Goal: Information Seeking & Learning: Learn about a topic

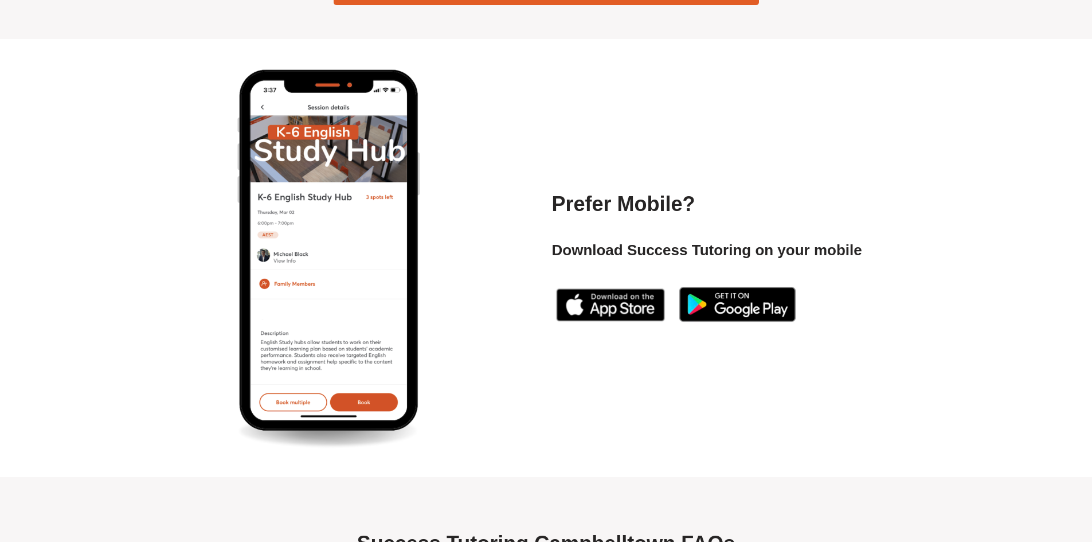
scroll to position [4872, 0]
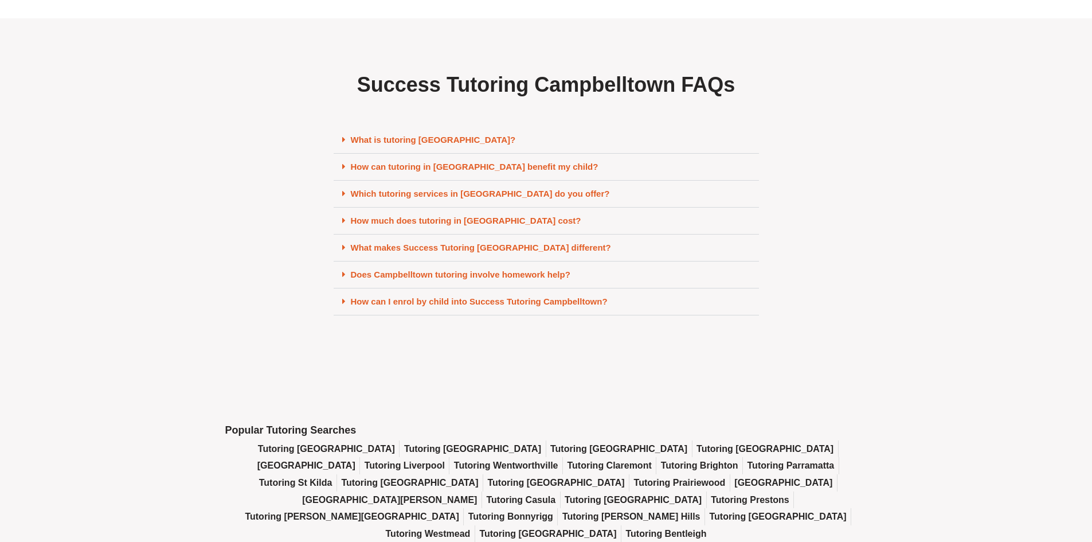
click at [426, 154] on div "What is tutoring [GEOGRAPHIC_DATA]?" at bounding box center [546, 140] width 425 height 27
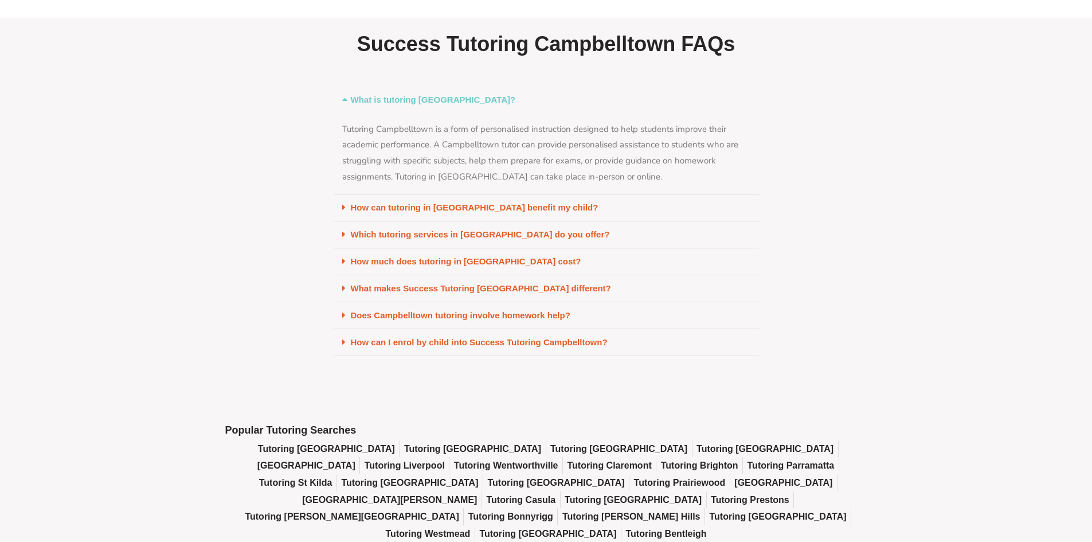
click at [525, 212] on link "How can tutoring in [GEOGRAPHIC_DATA] benefit my child?" at bounding box center [475, 207] width 248 height 10
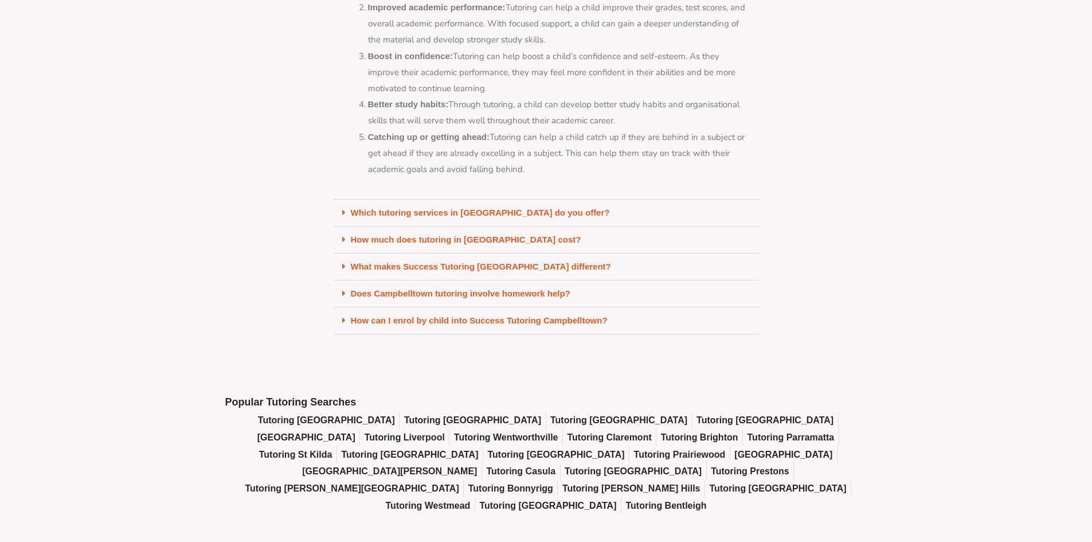
scroll to position [5216, 0]
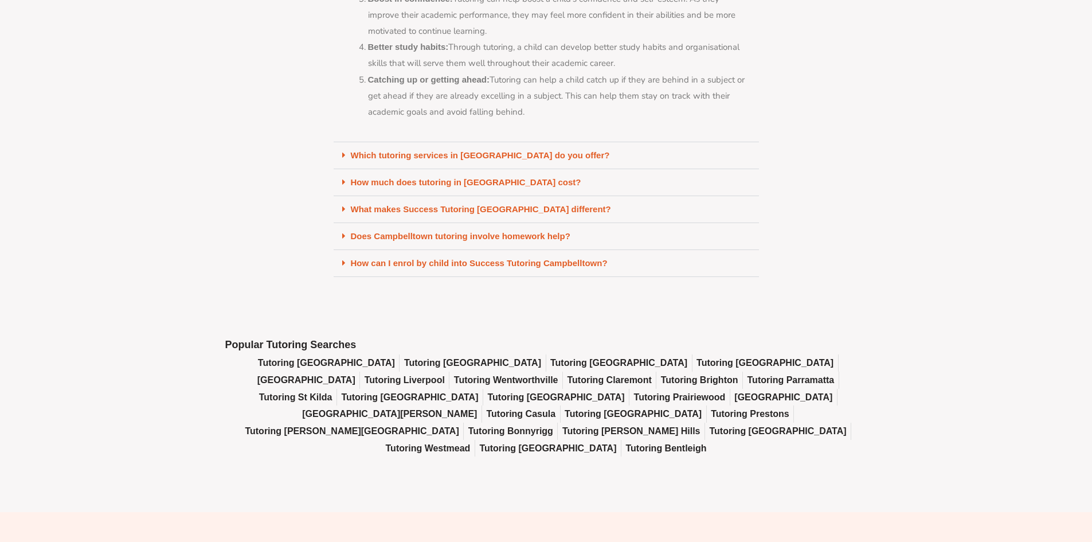
click at [528, 187] on link "How much does tutoring in [GEOGRAPHIC_DATA] cost?" at bounding box center [466, 182] width 230 height 10
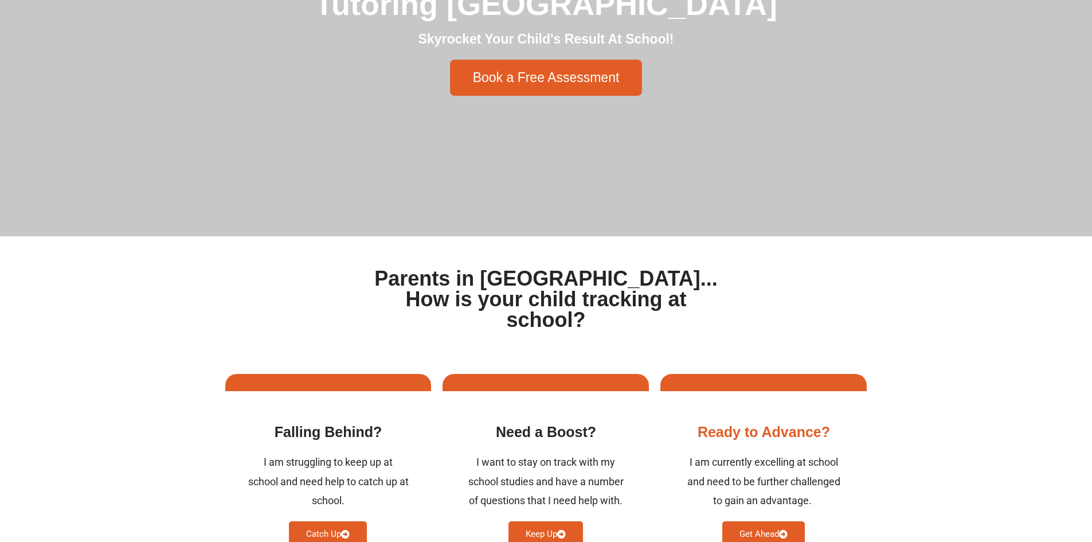
scroll to position [0, 0]
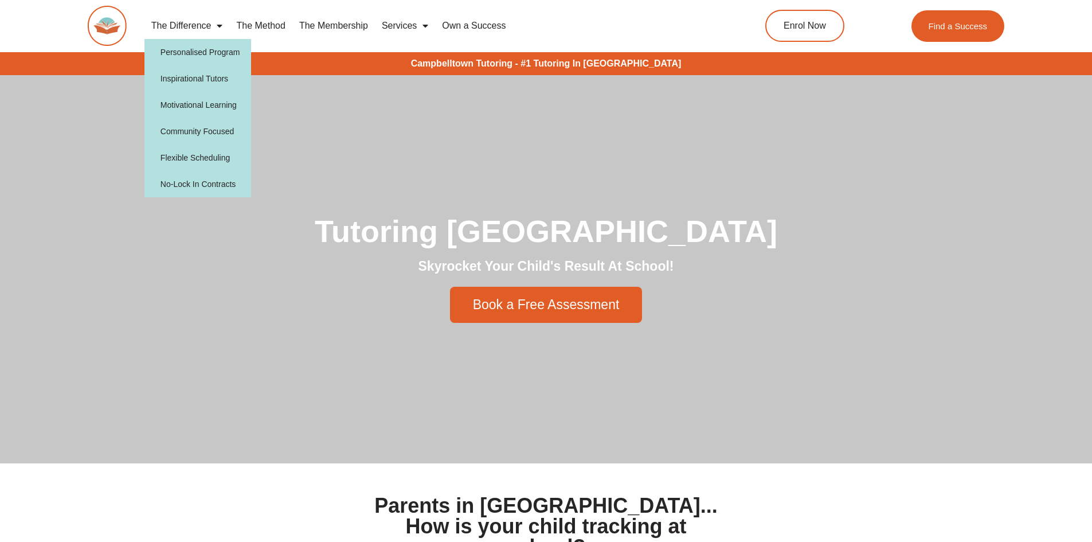
click at [194, 28] on link "The Difference" at bounding box center [186, 26] width 85 height 26
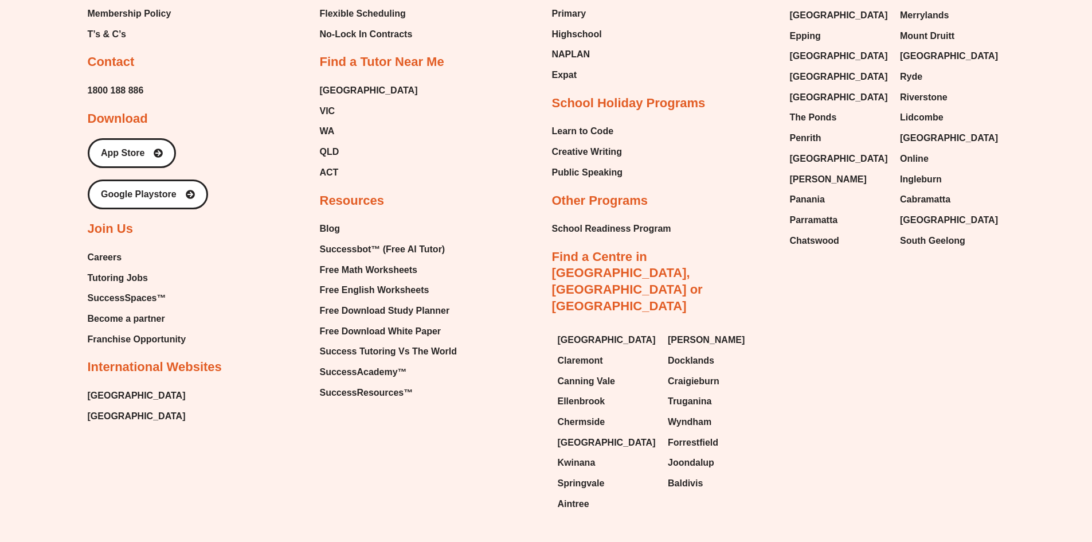
scroll to position [3781, 0]
